Goal: Use online tool/utility: Use online tool/utility

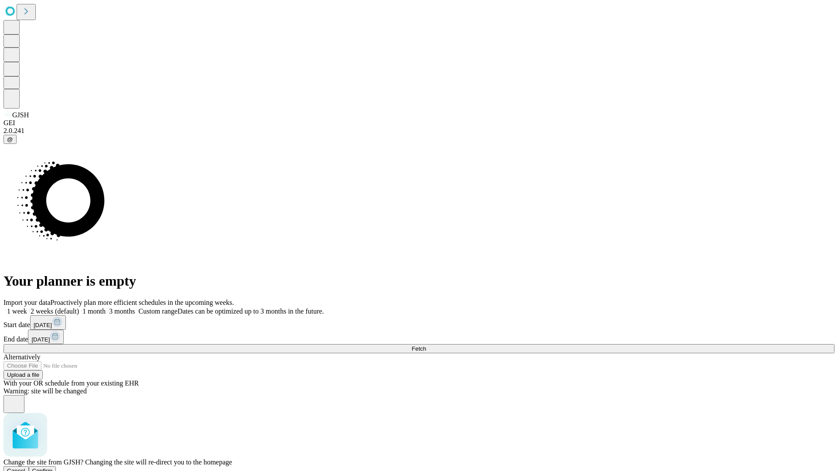
click at [53, 468] on span "Confirm" at bounding box center [42, 471] width 21 height 7
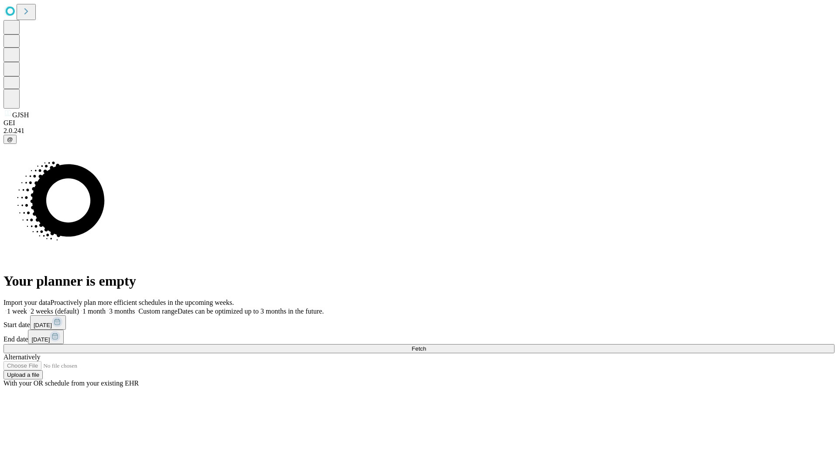
click at [27, 308] on label "1 week" at bounding box center [15, 311] width 24 height 7
click at [426, 346] on span "Fetch" at bounding box center [419, 349] width 14 height 7
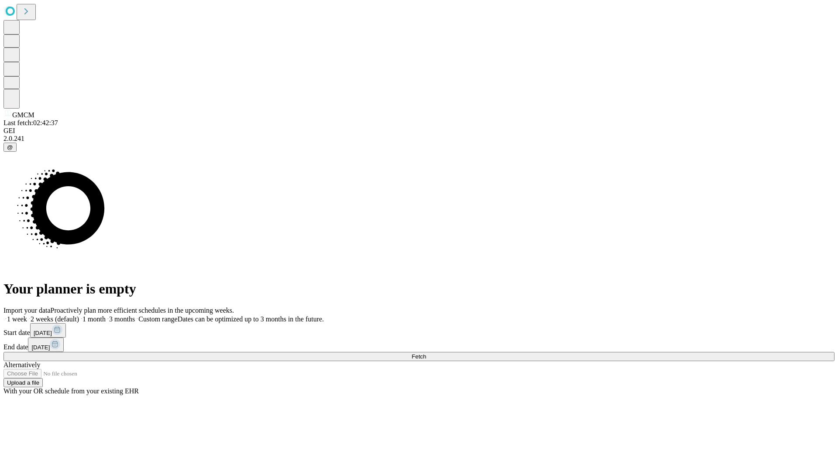
click at [27, 316] on label "1 week" at bounding box center [15, 319] width 24 height 7
click at [426, 354] on span "Fetch" at bounding box center [419, 357] width 14 height 7
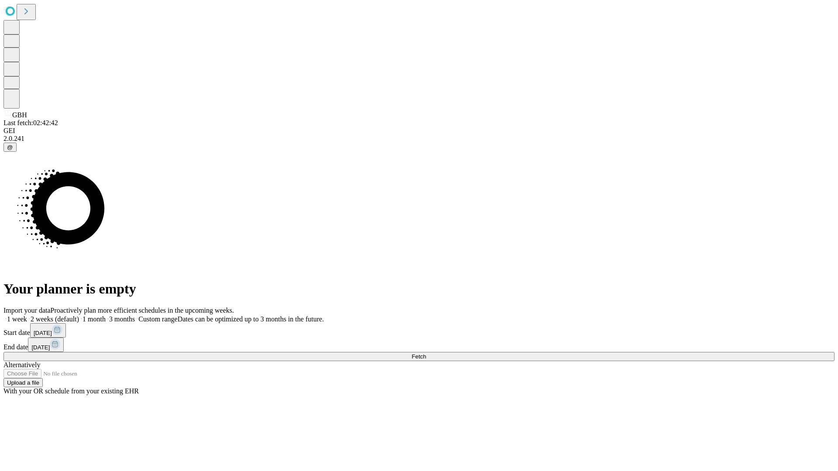
click at [27, 316] on label "1 week" at bounding box center [15, 319] width 24 height 7
click at [426, 354] on span "Fetch" at bounding box center [419, 357] width 14 height 7
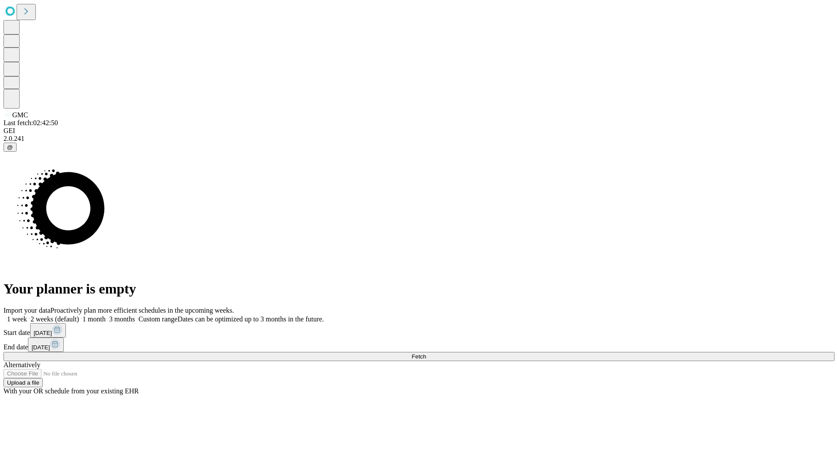
click at [27, 316] on label "1 week" at bounding box center [15, 319] width 24 height 7
click at [426, 354] on span "Fetch" at bounding box center [419, 357] width 14 height 7
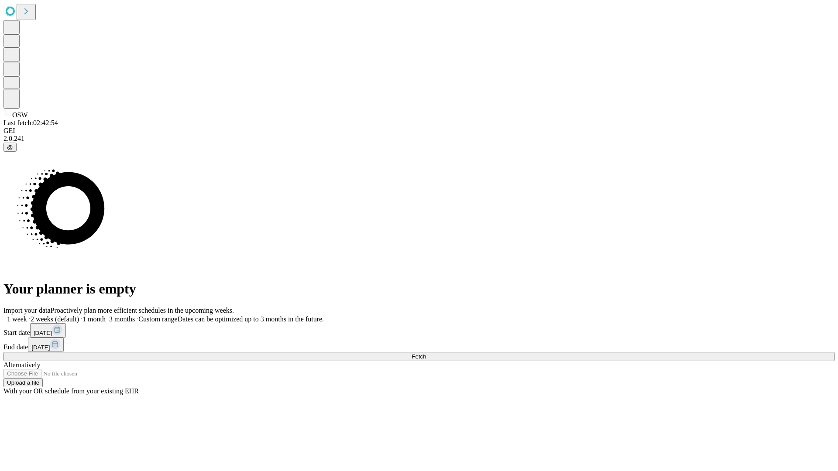
click at [27, 316] on label "1 week" at bounding box center [15, 319] width 24 height 7
click at [426, 354] on span "Fetch" at bounding box center [419, 357] width 14 height 7
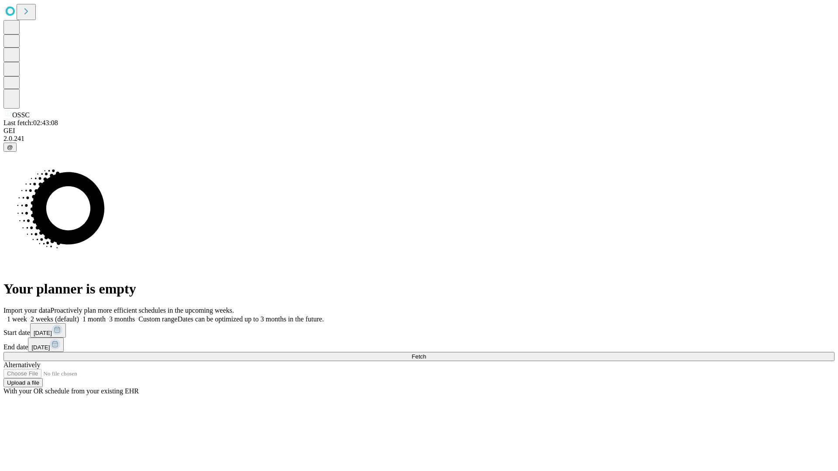
click at [426, 354] on span "Fetch" at bounding box center [419, 357] width 14 height 7
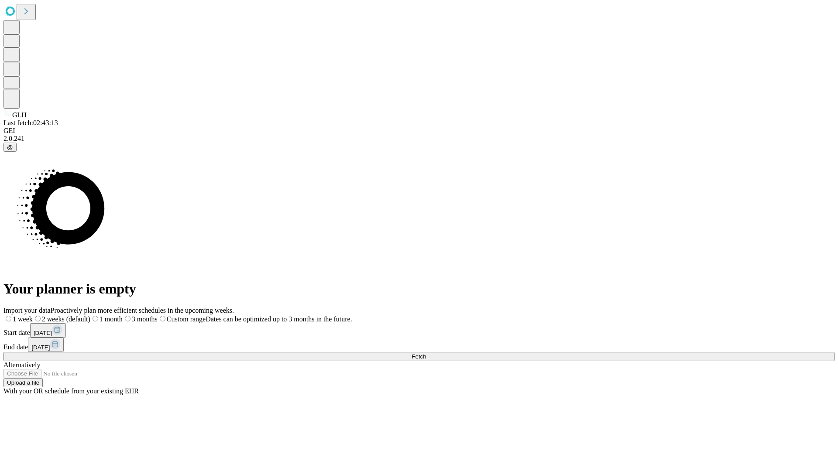
click at [33, 316] on label "1 week" at bounding box center [17, 319] width 29 height 7
click at [426, 354] on span "Fetch" at bounding box center [419, 357] width 14 height 7
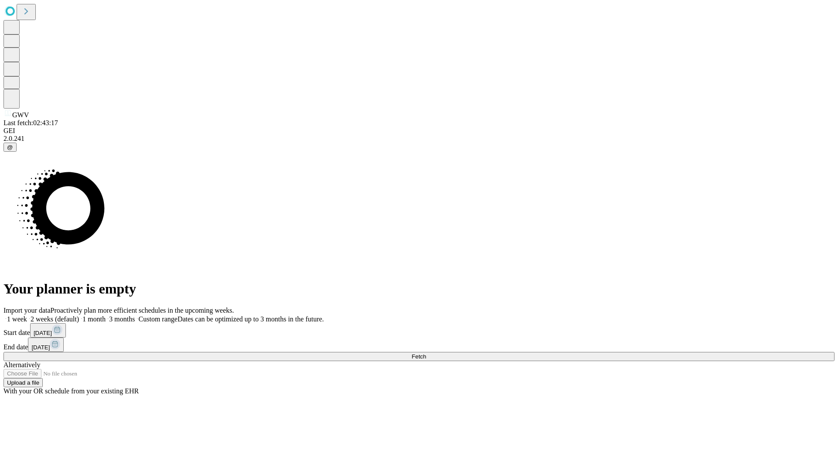
click at [27, 316] on label "1 week" at bounding box center [15, 319] width 24 height 7
click at [426, 354] on span "Fetch" at bounding box center [419, 357] width 14 height 7
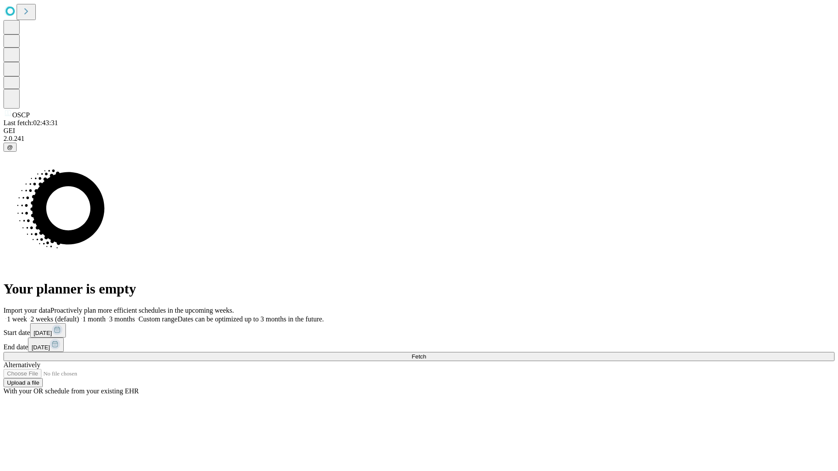
click at [27, 316] on label "1 week" at bounding box center [15, 319] width 24 height 7
click at [426, 354] on span "Fetch" at bounding box center [419, 357] width 14 height 7
